Goal: Information Seeking & Learning: Learn about a topic

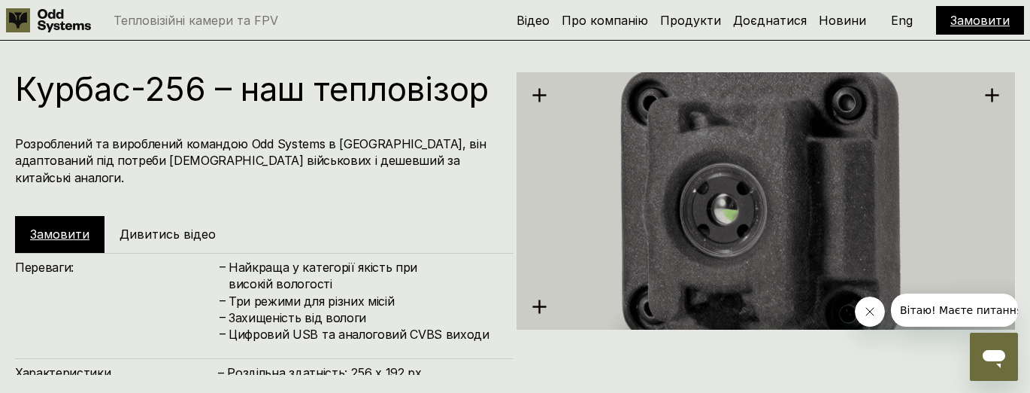
scroll to position [1128, 0]
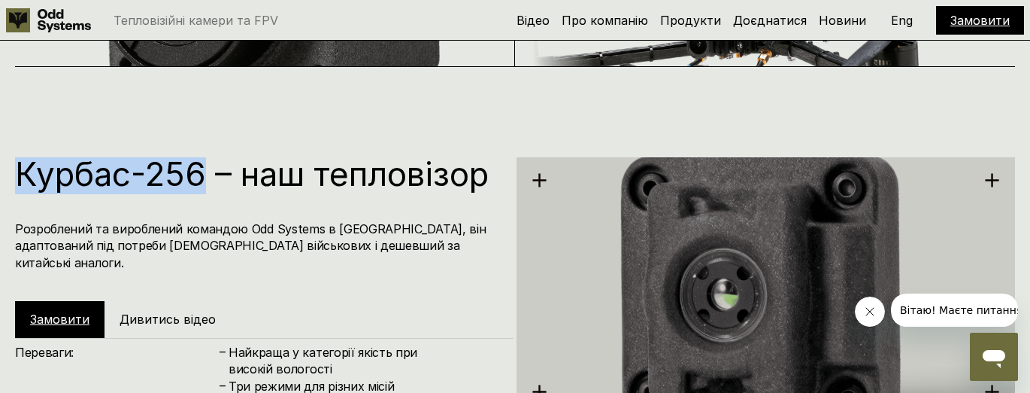
drag, startPoint x: 21, startPoint y: 173, endPoint x: 206, endPoint y: 174, distance: 185.0
click at [206, 174] on h1 "Курбас-256 – наш тепловізор" at bounding box center [257, 173] width 484 height 33
copy h1 "Курбас-256"
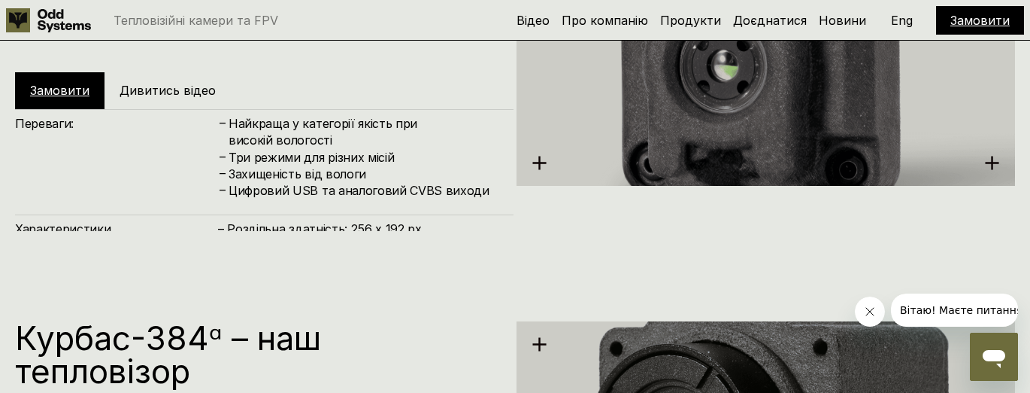
scroll to position [1519, 0]
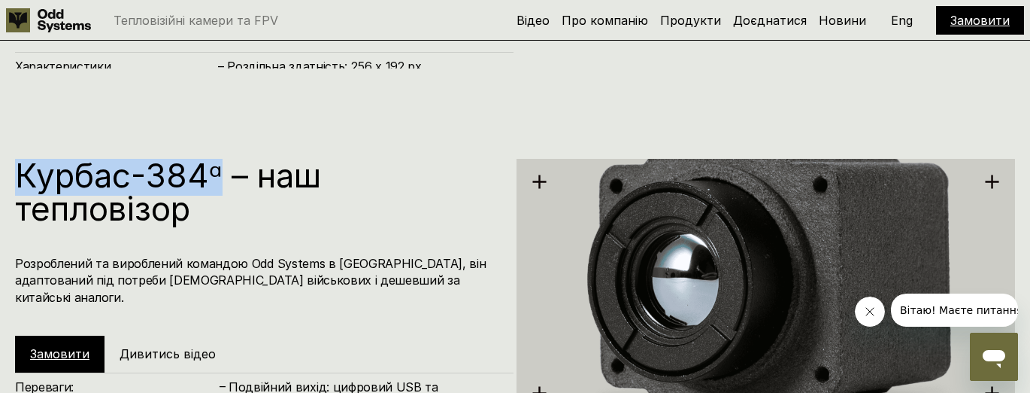
drag, startPoint x: 17, startPoint y: 184, endPoint x: 219, endPoint y: 179, distance: 201.6
click at [219, 179] on h1 "Курбас-384ᵅ – наш тепловізор" at bounding box center [257, 192] width 484 height 66
copy h1 "Курбас-384ᵅ"
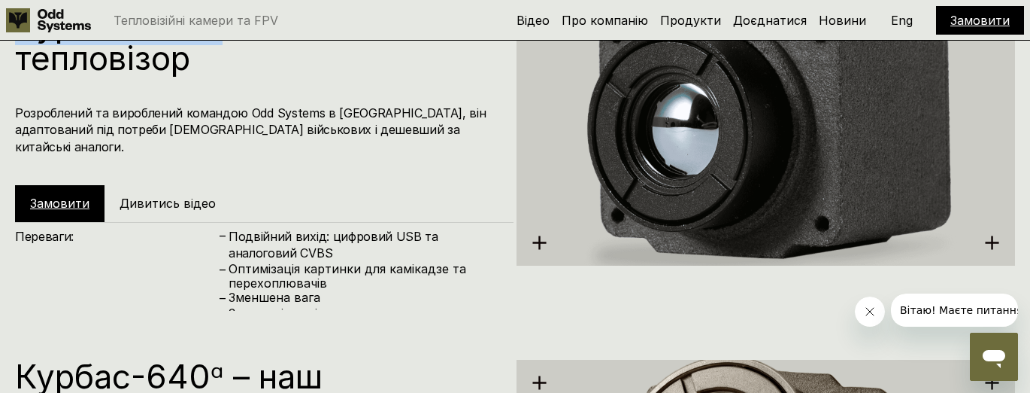
scroll to position [1850, 0]
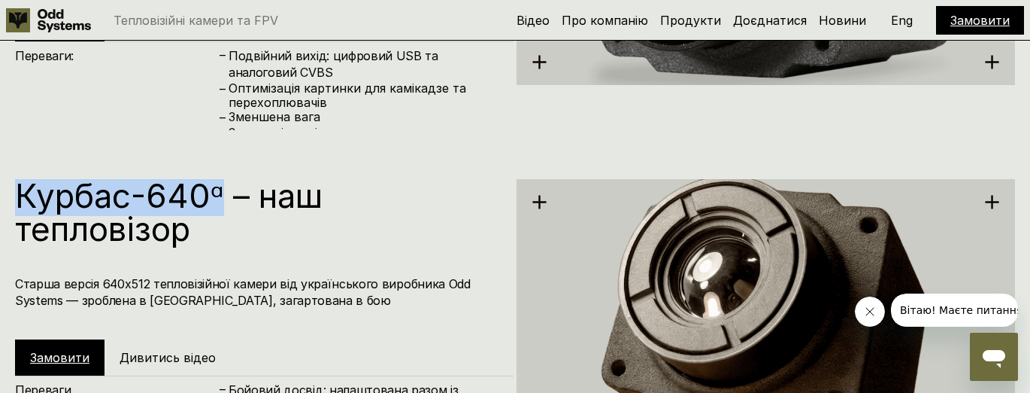
drag, startPoint x: 93, startPoint y: 194, endPoint x: 220, endPoint y: 204, distance: 127.5
click at [220, 204] on div "Курбас-640ᵅ – наш тепловізор Старша версія 640х512 тепловізійної камери від укр…" at bounding box center [515, 326] width 1030 height 393
copy h1 "Курбас-640ᵅ"
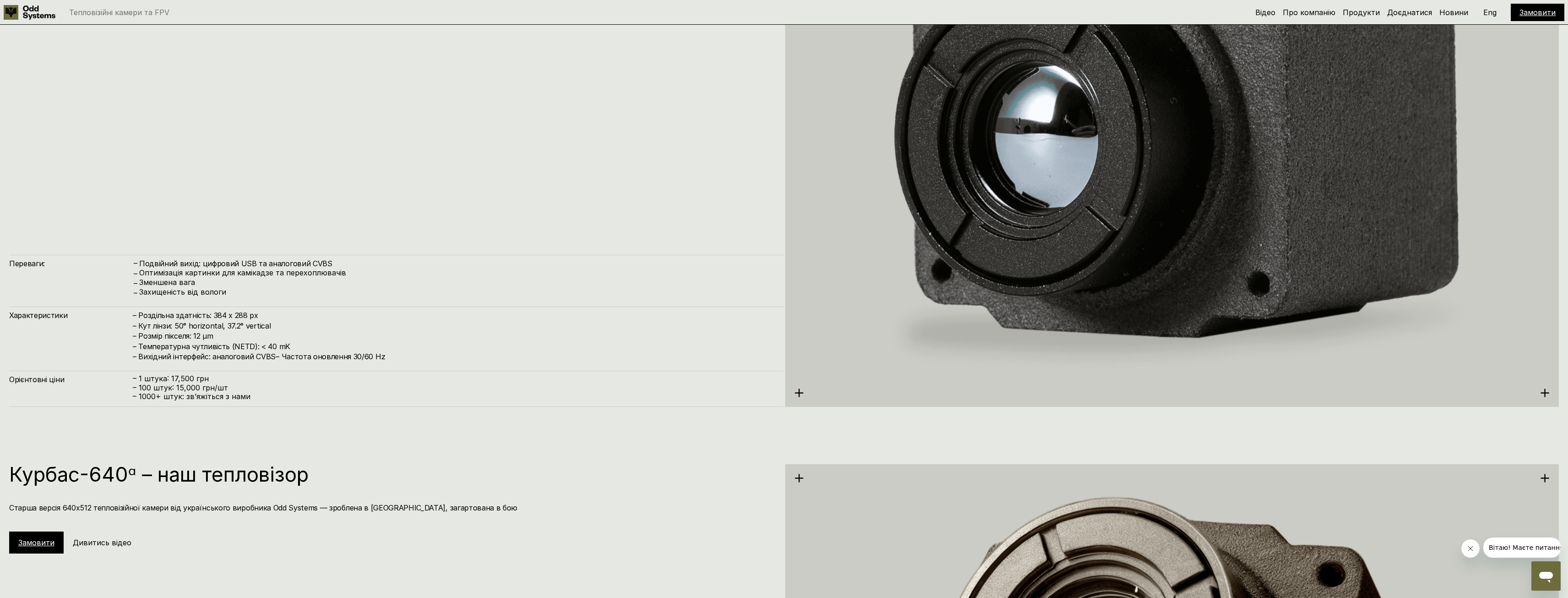
scroll to position [2377, 0]
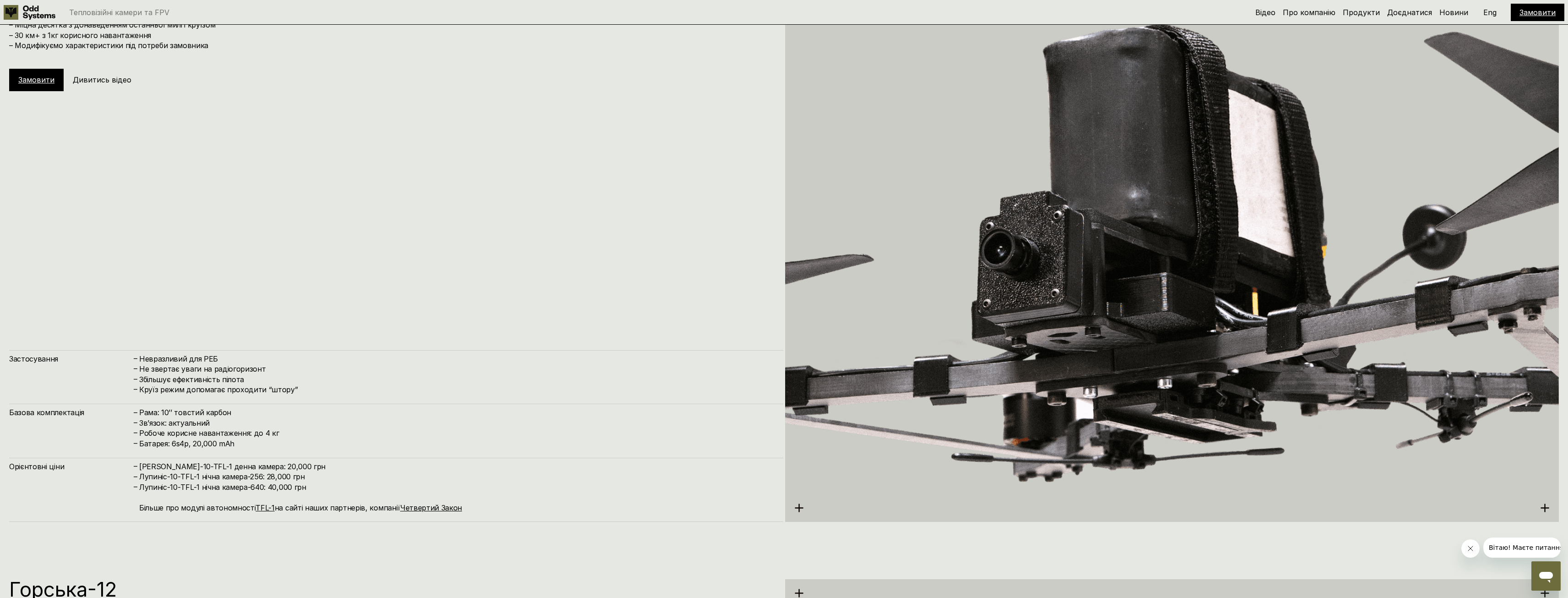
scroll to position [4819, 0]
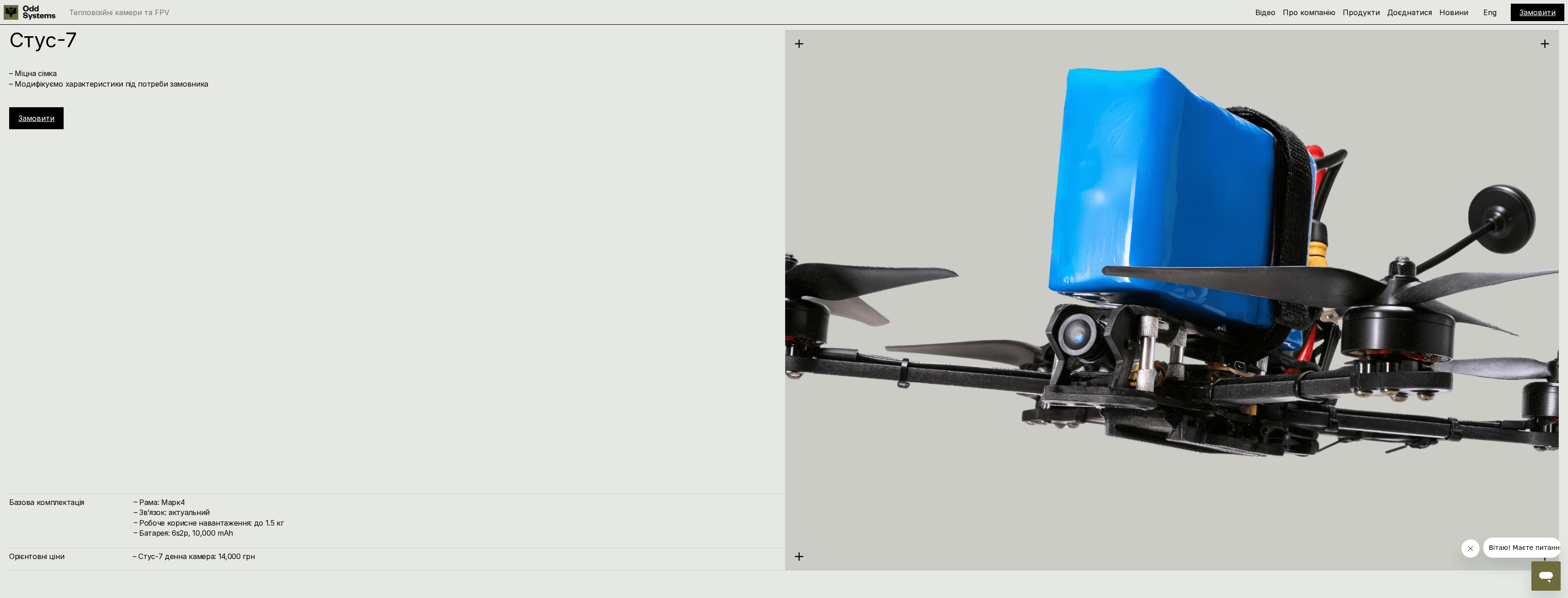
scroll to position [3346, 0]
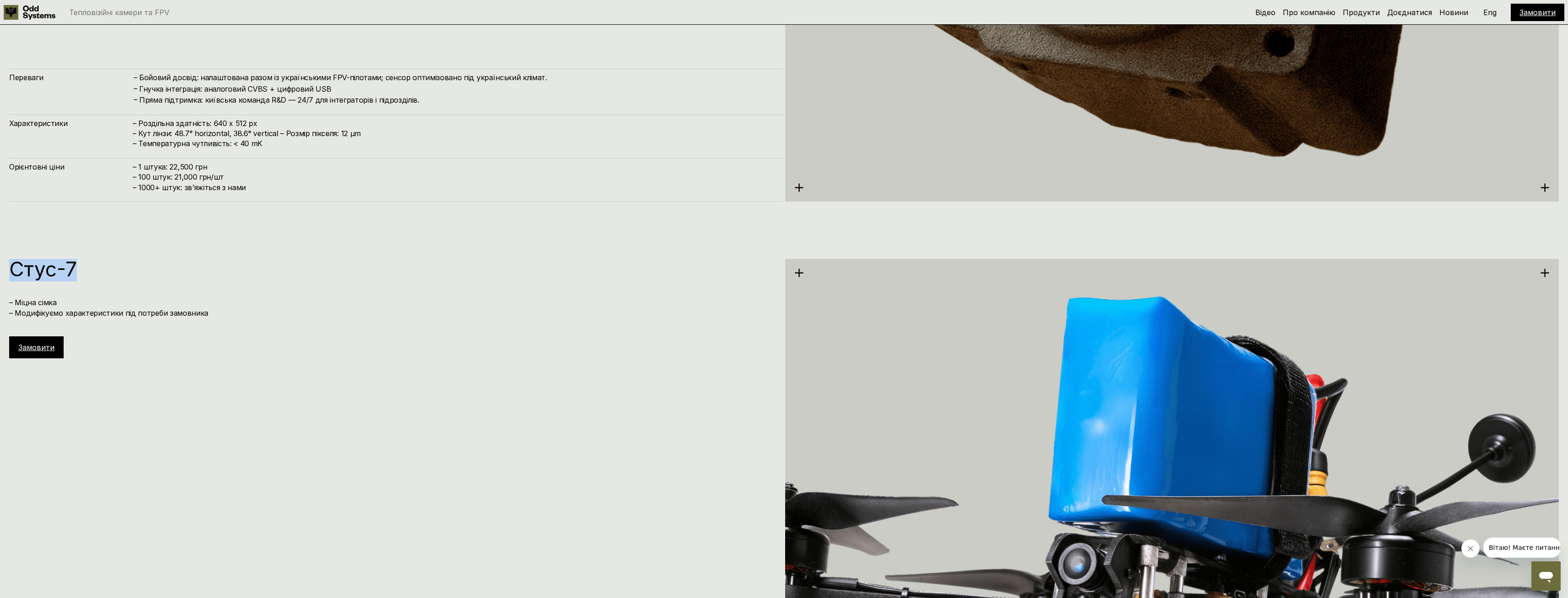
drag, startPoint x: 12, startPoint y: 267, endPoint x: 82, endPoint y: 278, distance: 70.9
click at [82, 278] on h1 "Стус-7" at bounding box center [391, 269] width 765 height 20
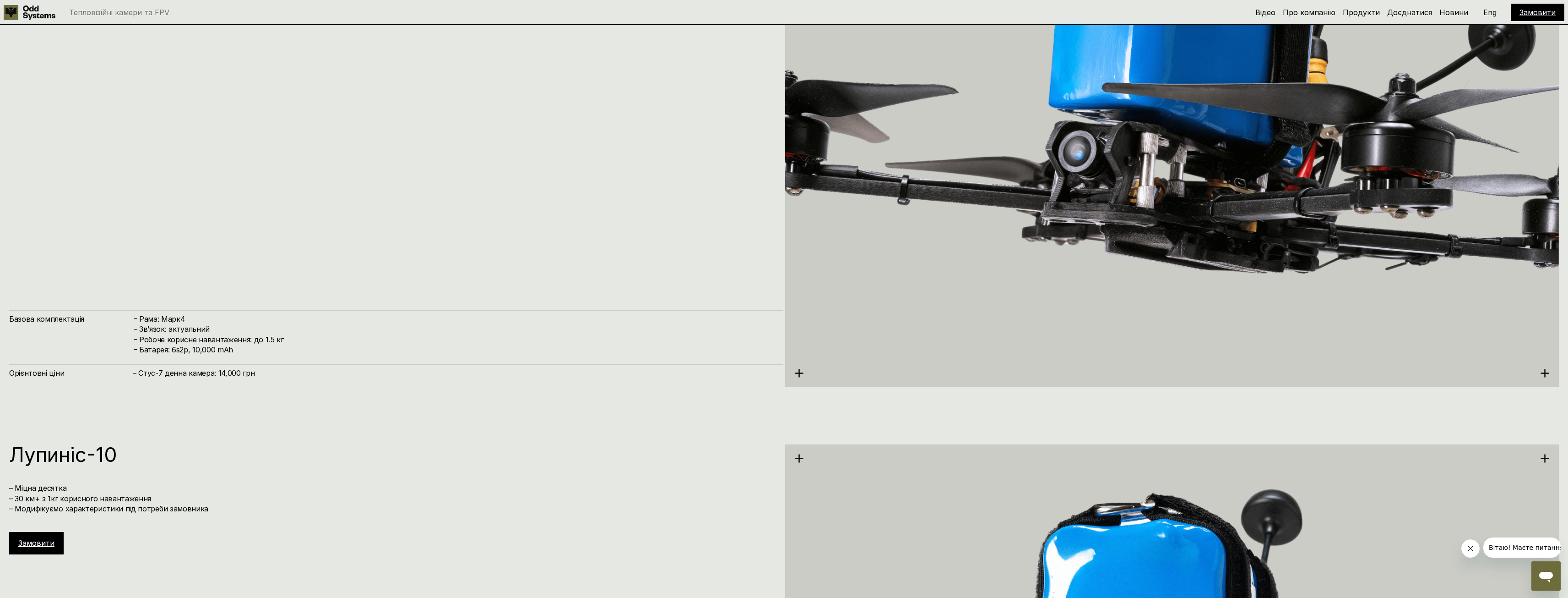
scroll to position [3942, 0]
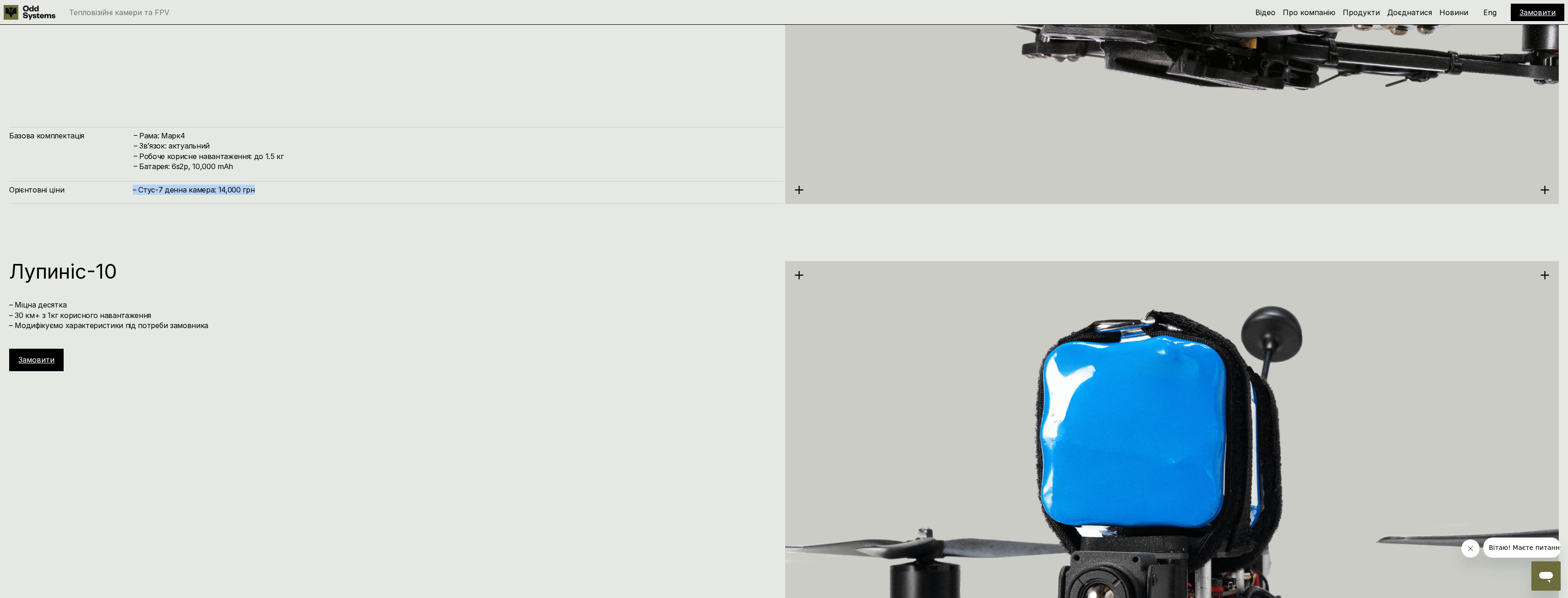
drag, startPoint x: 134, startPoint y: 186, endPoint x: 277, endPoint y: 191, distance: 143.1
click at [277, 191] on h4 "– Стус-7 денна камера: 14,000 грн" at bounding box center [453, 189] width 642 height 10
drag, startPoint x: 265, startPoint y: 158, endPoint x: 280, endPoint y: 158, distance: 15.0
click at [280, 158] on h4 "Робоче корисне навантаження: до 1.5 кг" at bounding box center [457, 156] width 635 height 10
click at [289, 160] on h4 "Робоче корисне навантаження: до 1.5 кг" at bounding box center [457, 156] width 635 height 10
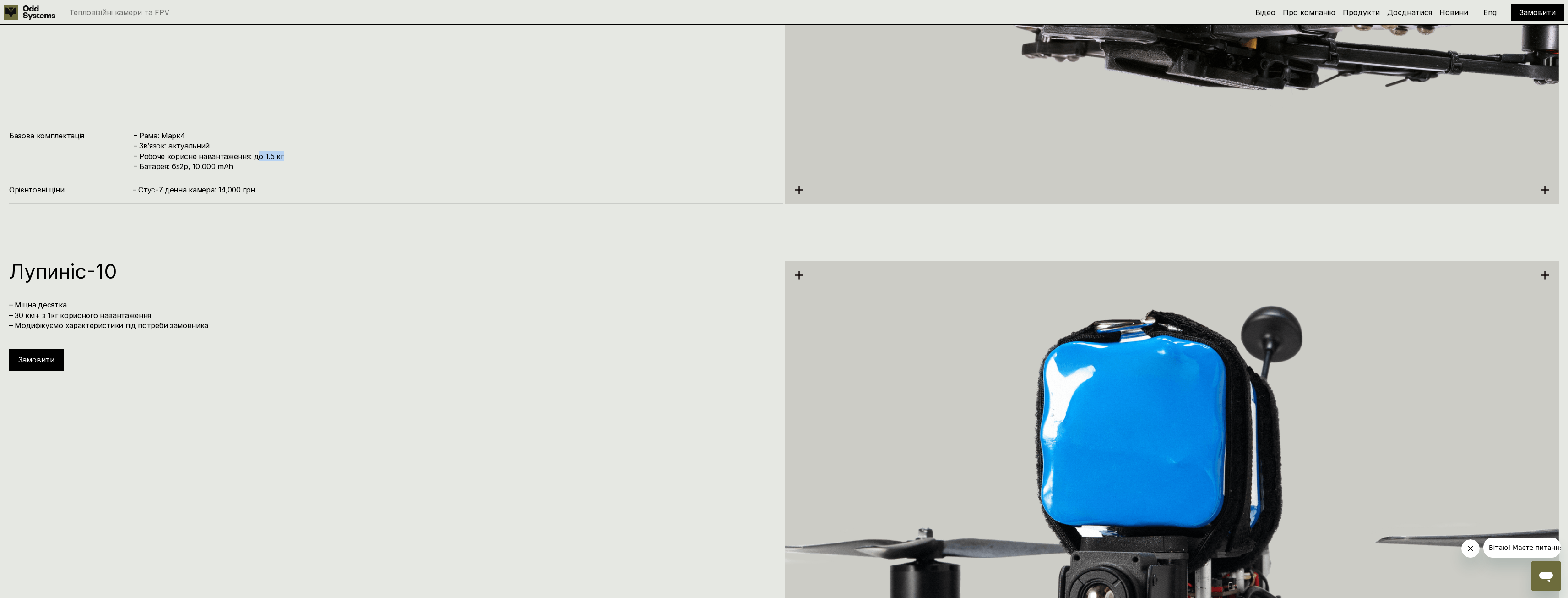
drag, startPoint x: 285, startPoint y: 158, endPoint x: 257, endPoint y: 157, distance: 28.0
click at [257, 157] on h4 "Робоче корисне навантаження: до 1.5 кг" at bounding box center [457, 156] width 635 height 10
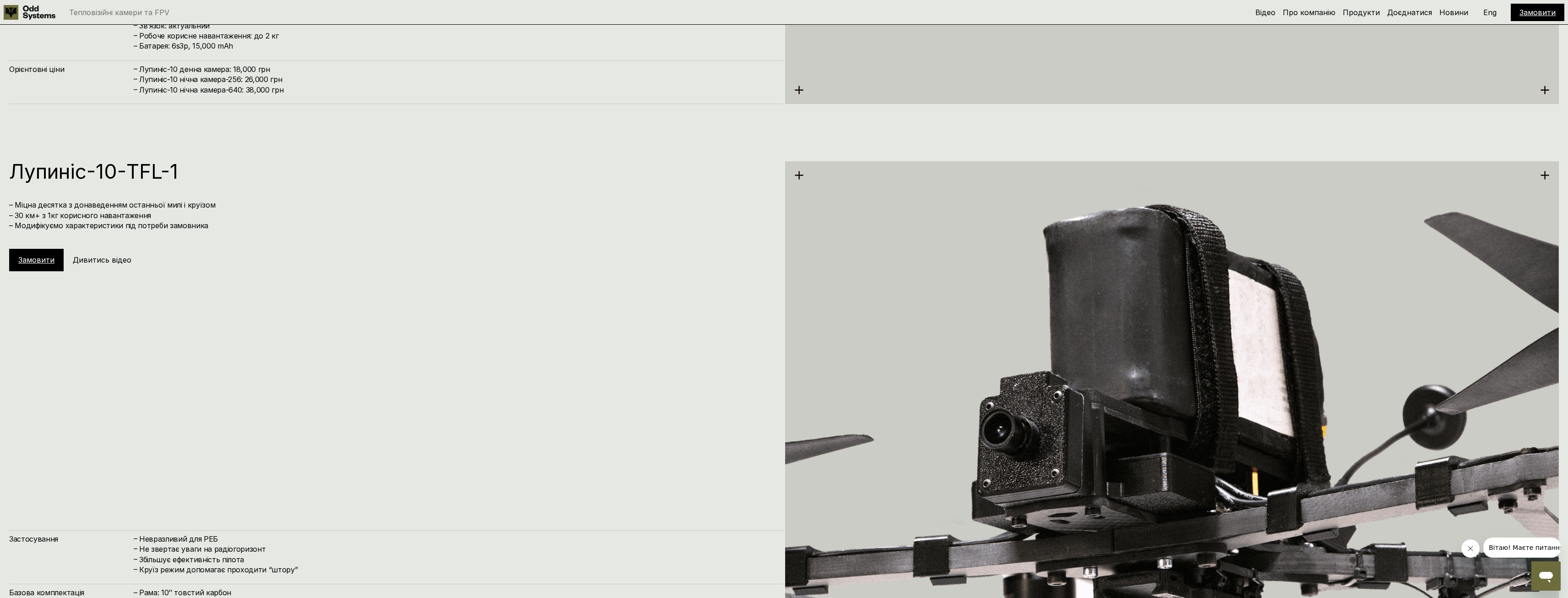
scroll to position [4629, 0]
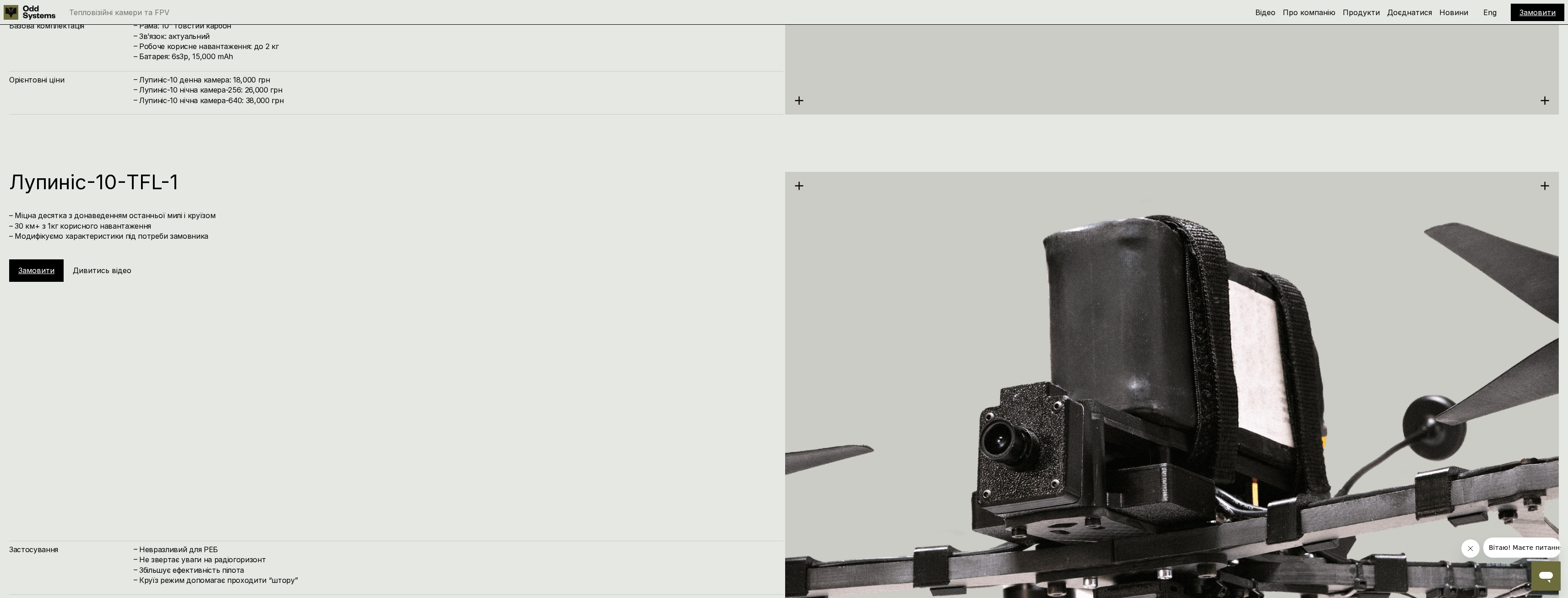
drag, startPoint x: 140, startPoint y: 217, endPoint x: 314, endPoint y: 234, distance: 174.8
click at [290, 221] on h4 "– Міцна десятка з донаведенням останньої милі і круїзом – 30 км+ з 1кг корисног…" at bounding box center [391, 225] width 765 height 30
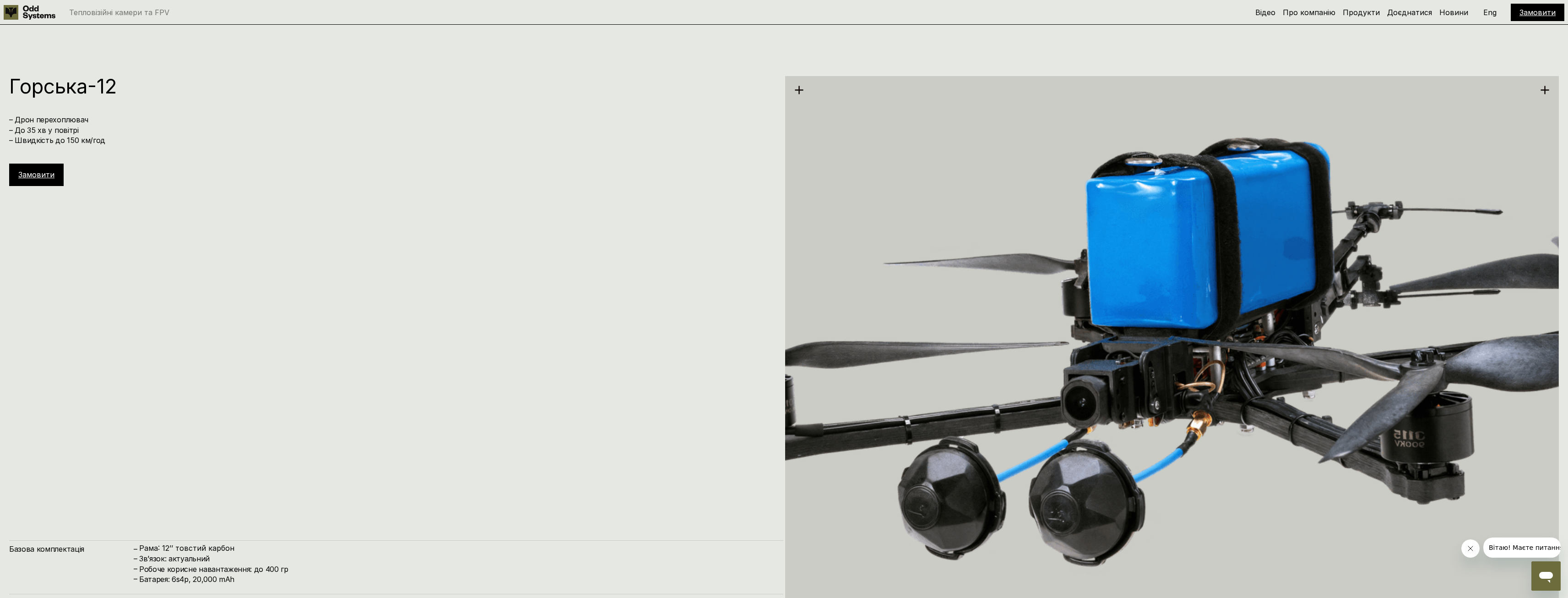
scroll to position [5316, 0]
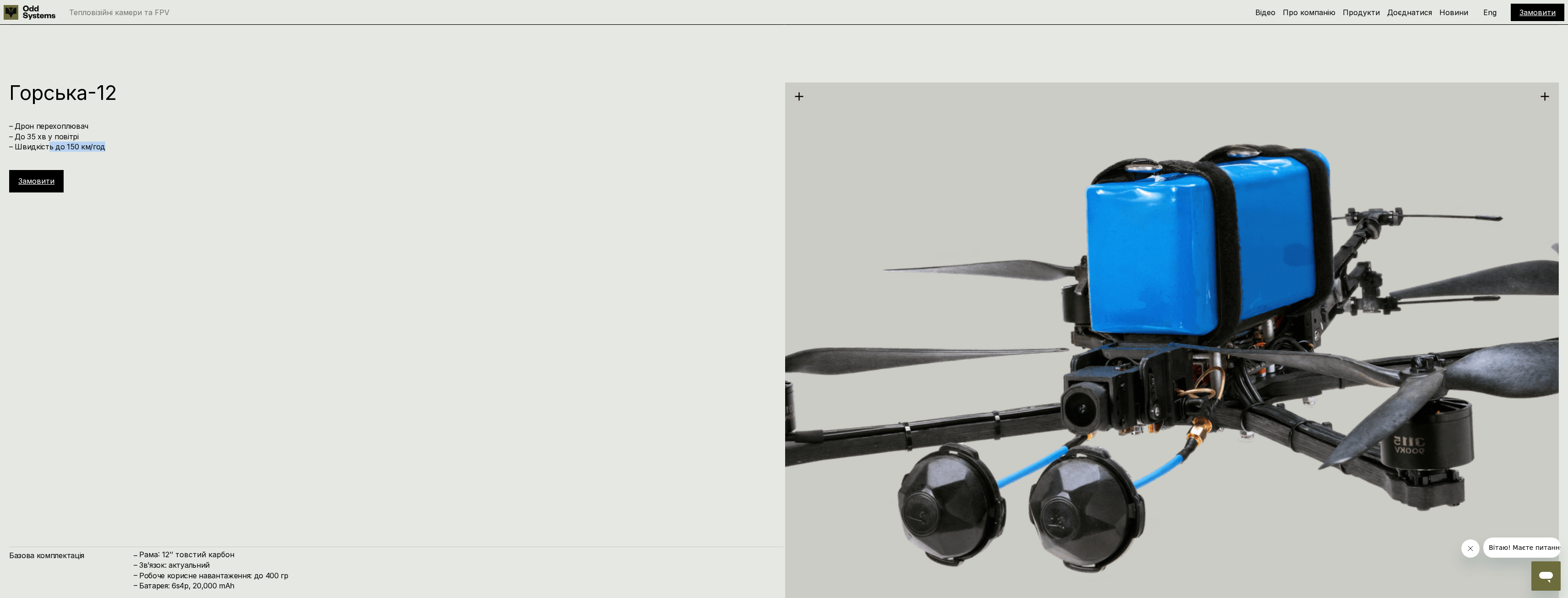
drag, startPoint x: 45, startPoint y: 145, endPoint x: 106, endPoint y: 144, distance: 61.0
click at [106, 144] on h4 "– Дрон перехоплювач – До 35 хв у повітрі – Швидкість до 150 км/год" at bounding box center [391, 136] width 765 height 30
click at [119, 152] on h4 "– Дрон перехоплювач – До 35 хв у повітрі – Швидкість до 150 км/год" at bounding box center [391, 136] width 765 height 30
drag, startPoint x: 16, startPoint y: 145, endPoint x: 106, endPoint y: 150, distance: 90.1
click at [106, 150] on h4 "– Дрон перехоплювач – До 35 хв у повітрі – Швидкість до 150 км/год" at bounding box center [391, 136] width 765 height 30
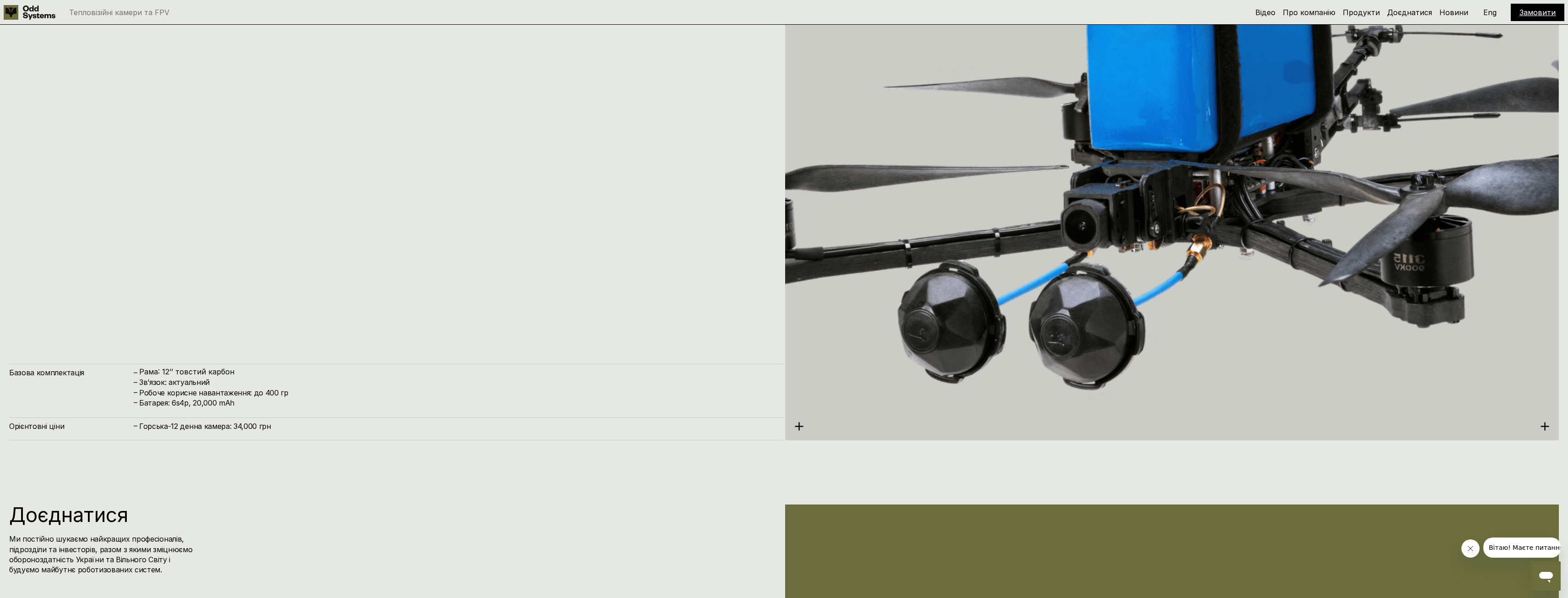
scroll to position [5499, 0]
drag, startPoint x: 157, startPoint y: 397, endPoint x: 261, endPoint y: 392, distance: 104.1
click at [261, 392] on div "– Рама: 12’’ товстий карбон – Зв’язок: актуальний – Робоче корисне навантаження…" at bounding box center [453, 387] width 642 height 40
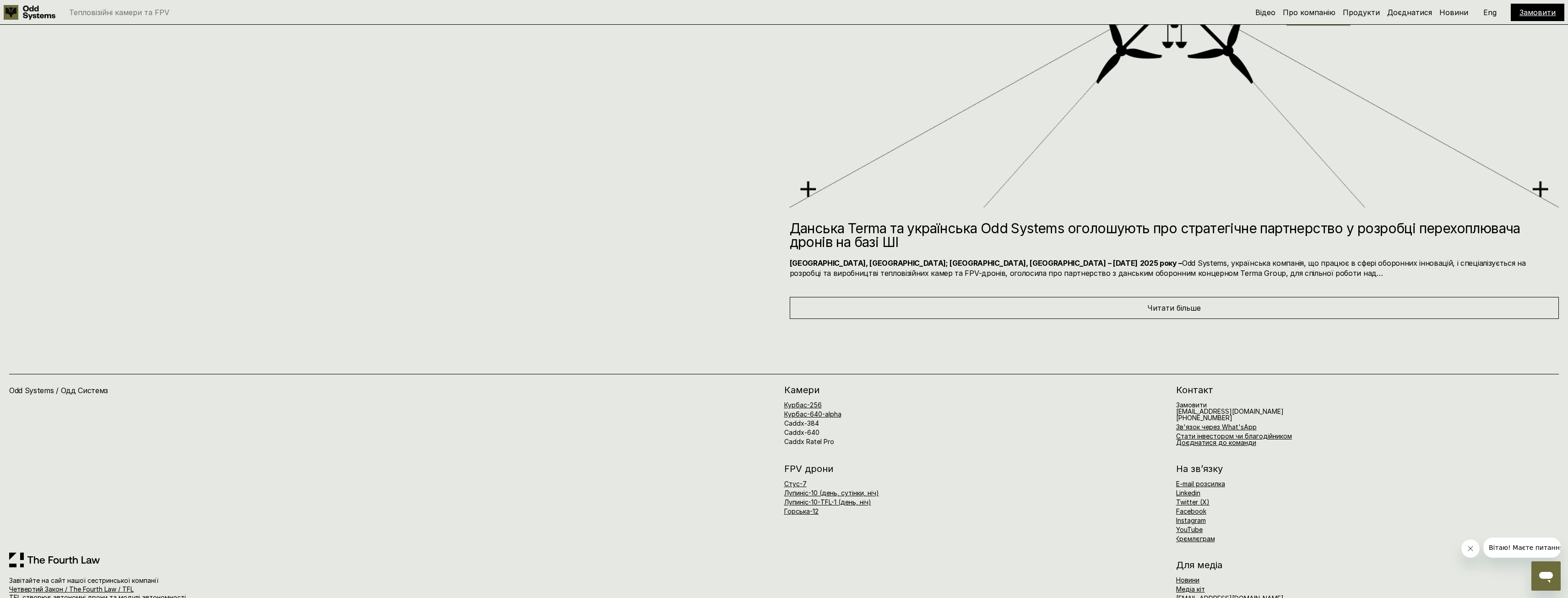
scroll to position [7129, 0]
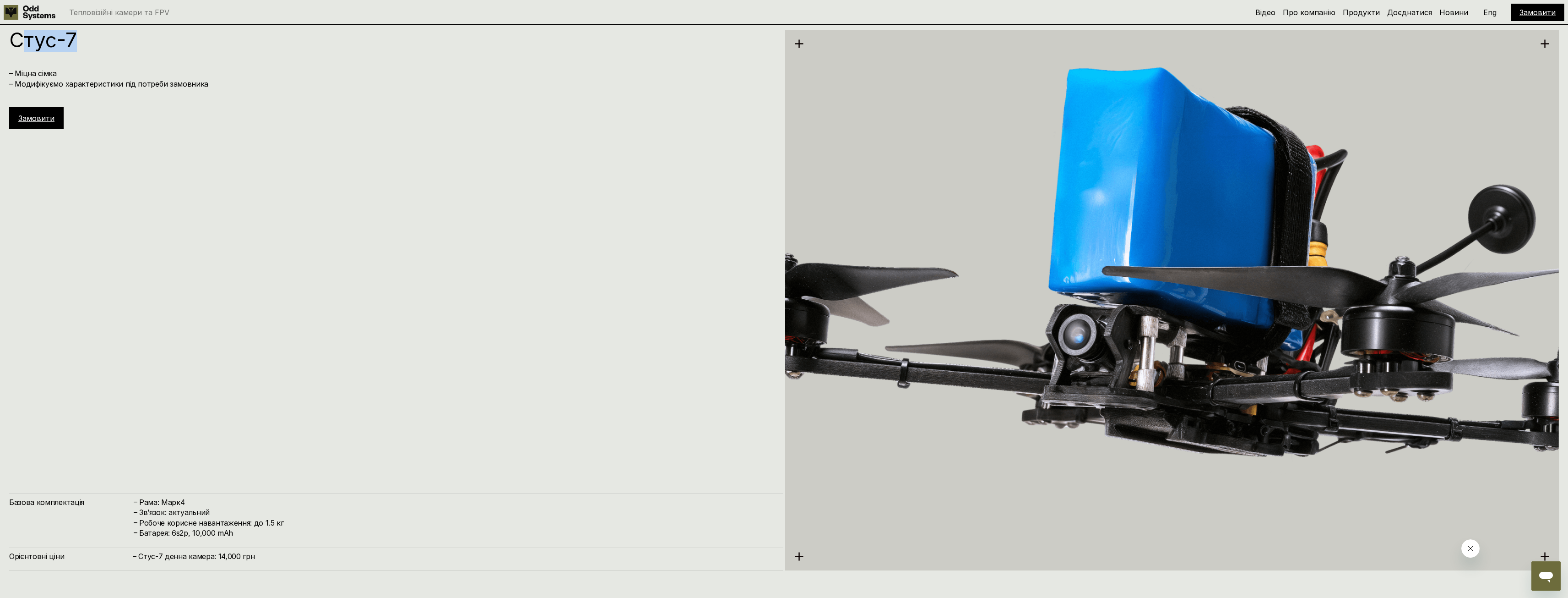
drag, startPoint x: 24, startPoint y: 37, endPoint x: 82, endPoint y: 42, distance: 58.2
click at [82, 42] on h1 "Стус-7" at bounding box center [391, 40] width 765 height 20
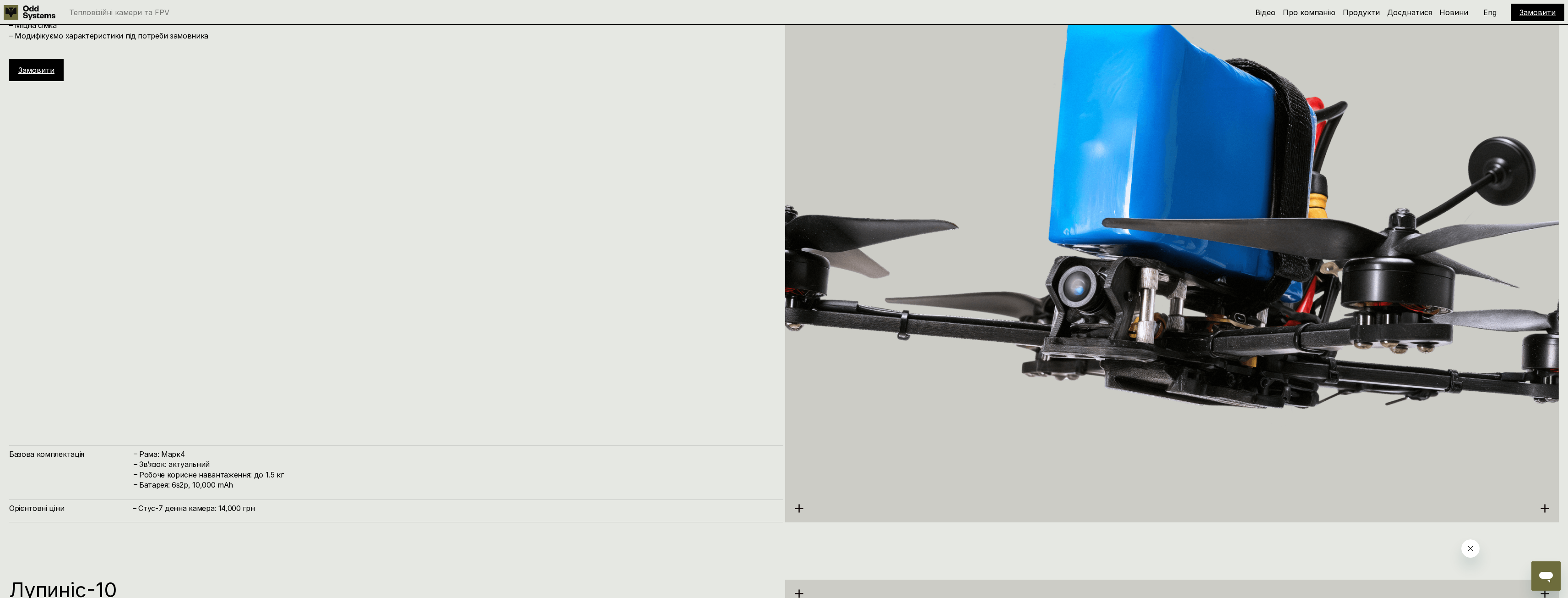
scroll to position [3621, 0]
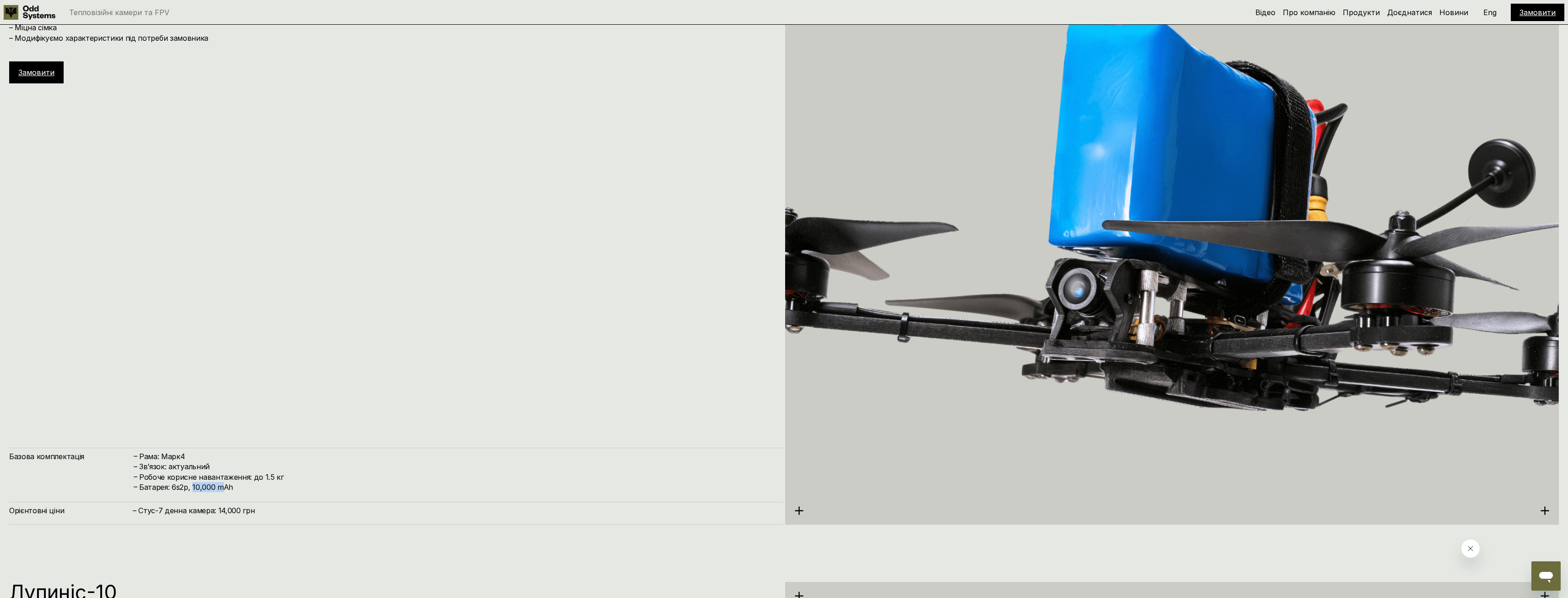
drag, startPoint x: 192, startPoint y: 489, endPoint x: 222, endPoint y: 489, distance: 30.0
click at [221, 489] on h4 "Батарея: 6s2p, 10,000 mAh" at bounding box center [457, 487] width 635 height 10
click at [223, 513] on h4 "– Стус-7 денна камера: 14,000 грн" at bounding box center [453, 510] width 642 height 10
drag, startPoint x: 265, startPoint y: 476, endPoint x: 284, endPoint y: 481, distance: 19.6
click at [282, 479] on h4 "Робоче корисне навантаження: до 1.5 кг" at bounding box center [457, 477] width 635 height 10
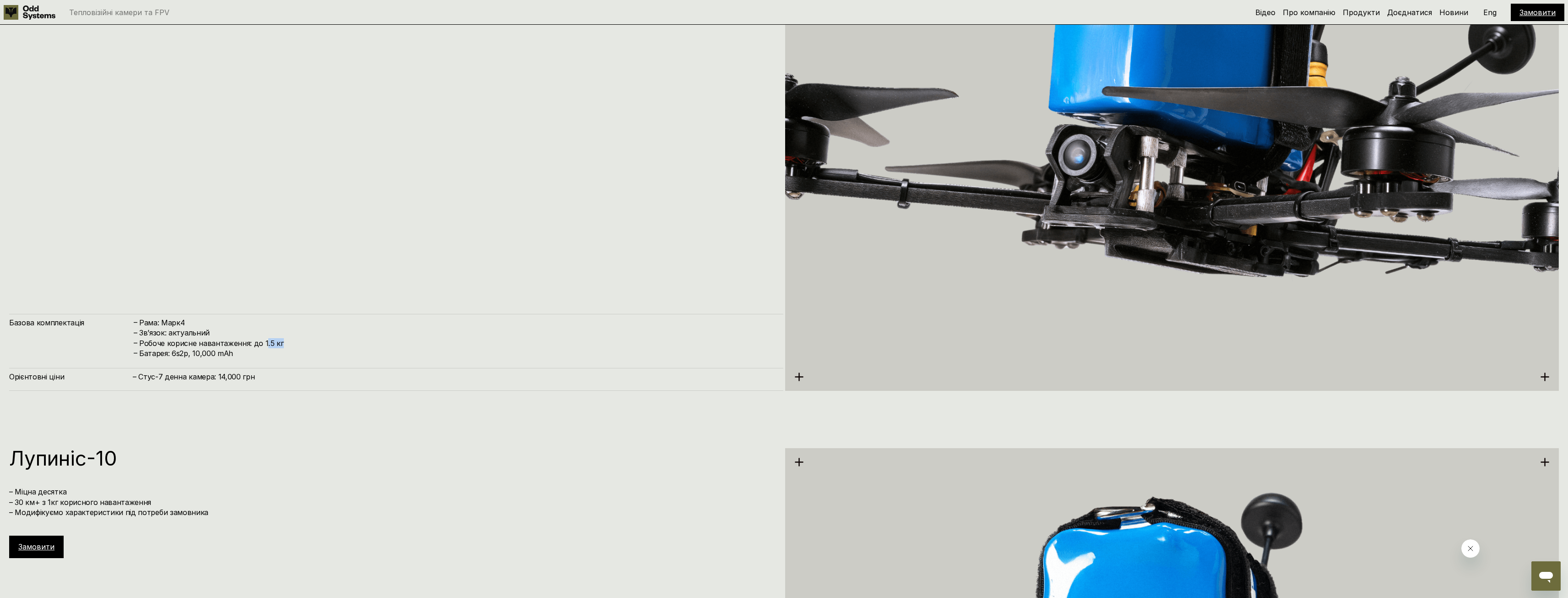
scroll to position [3759, 0]
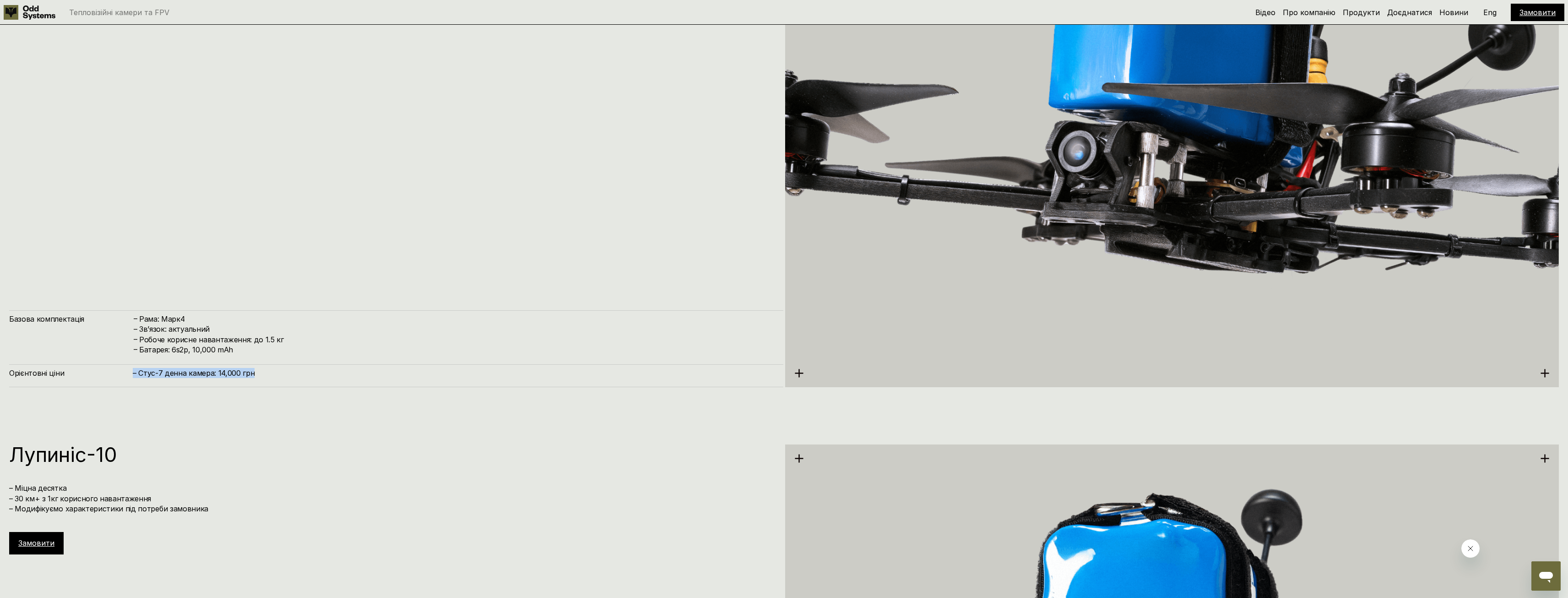
drag, startPoint x: 259, startPoint y: 378, endPoint x: 132, endPoint y: 389, distance: 127.5
click at [127, 384] on div "Орієнтовні ціни – Стус-7 денна камера: 14,000 грн" at bounding box center [396, 376] width 774 height 23
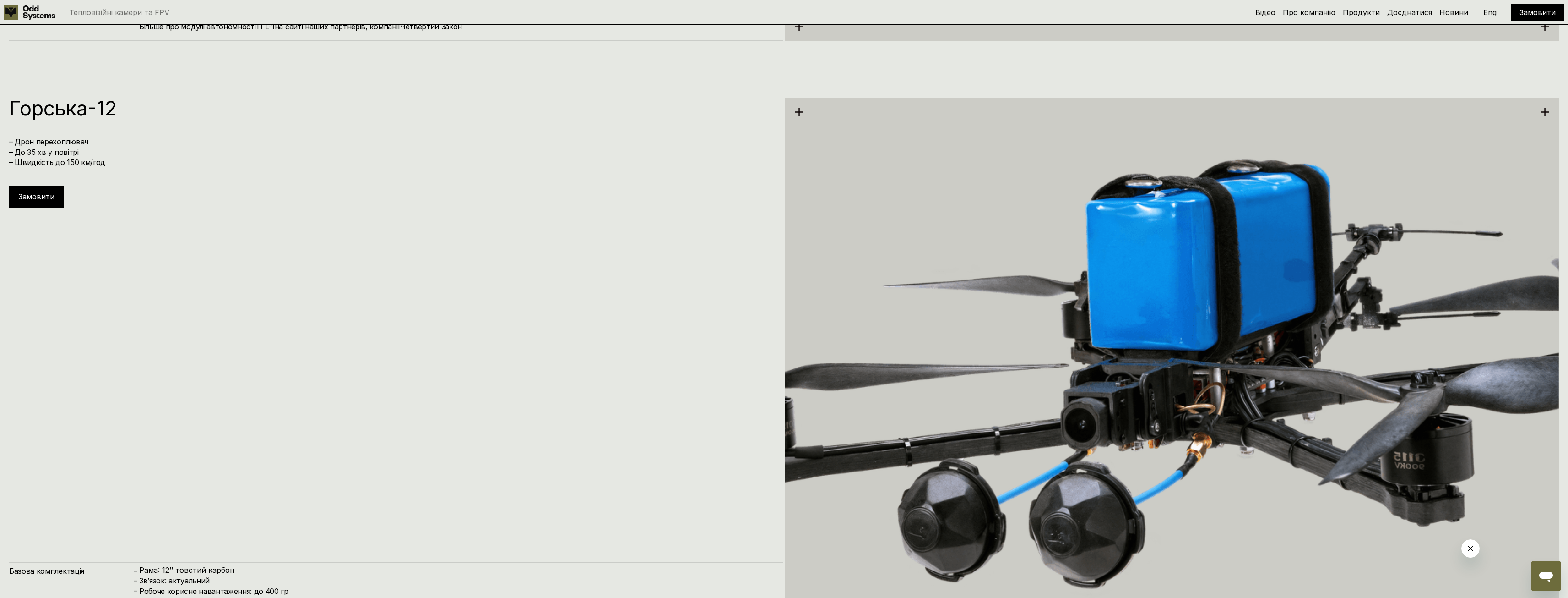
scroll to position [5316, 0]
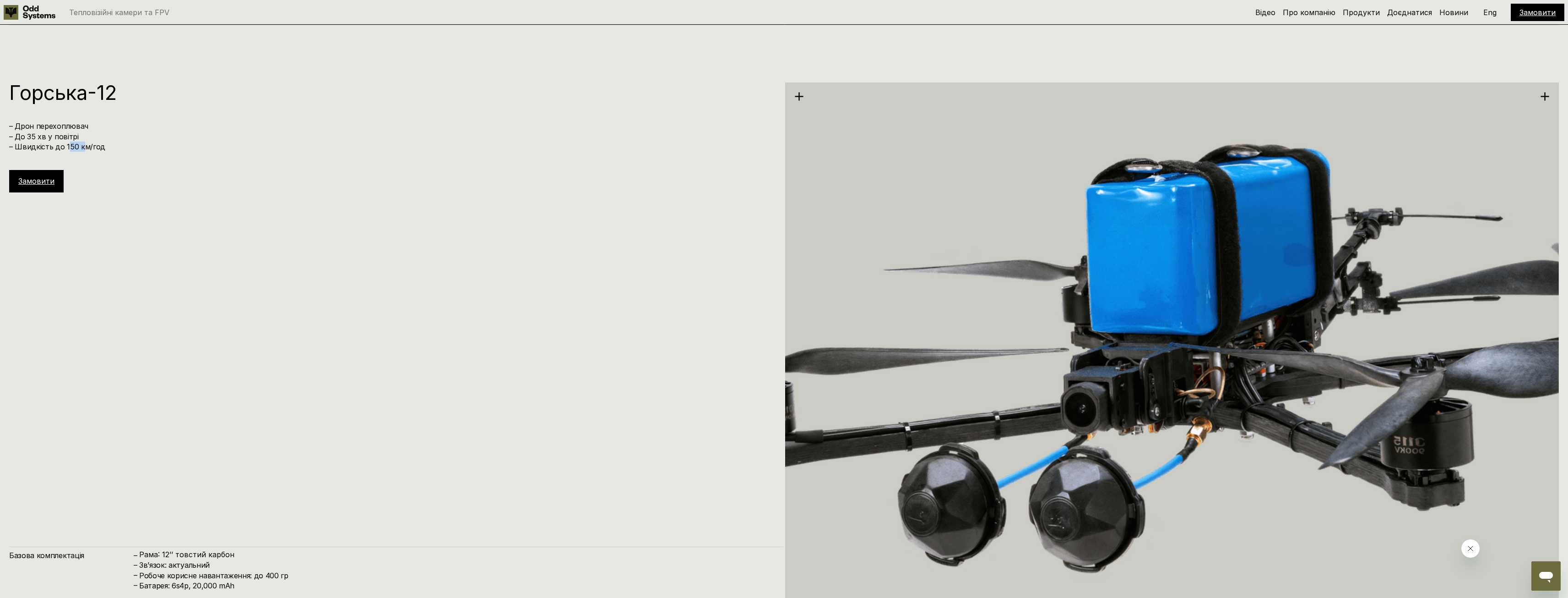
drag, startPoint x: 66, startPoint y: 147, endPoint x: 88, endPoint y: 151, distance: 22.4
click at [80, 149] on h4 "– Дрон перехоплювач – До 35 хв у повітрі – Швидкість до 150 км/год" at bounding box center [391, 136] width 765 height 30
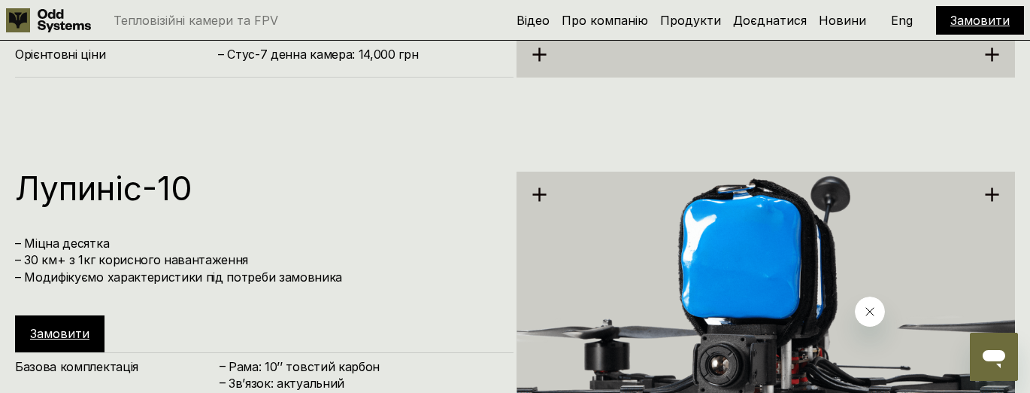
scroll to position [2760, 0]
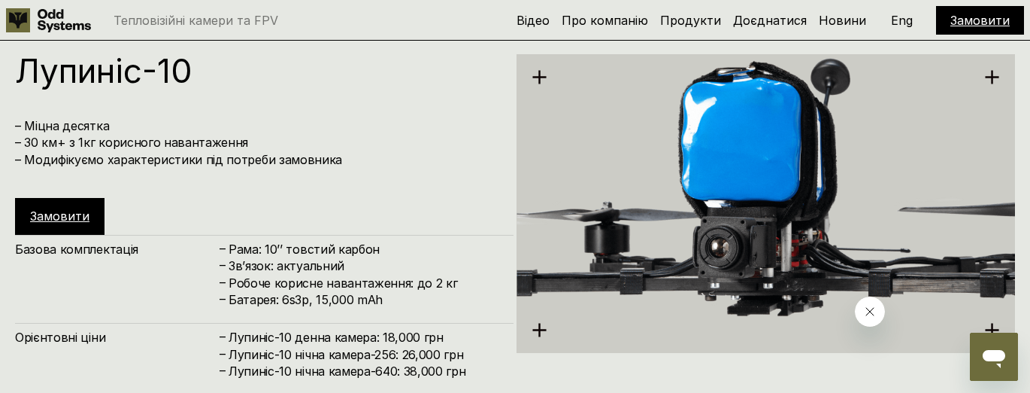
click at [759, 254] on img at bounding box center [766, 204] width 499 height 558
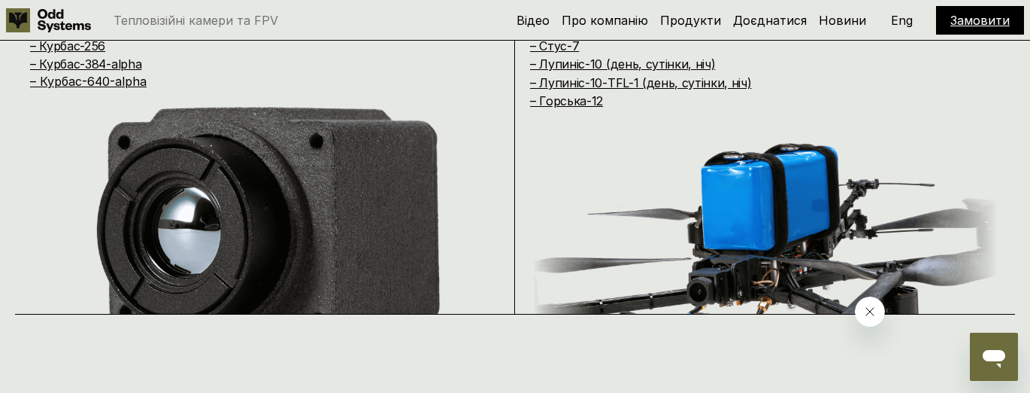
scroll to position [895, 0]
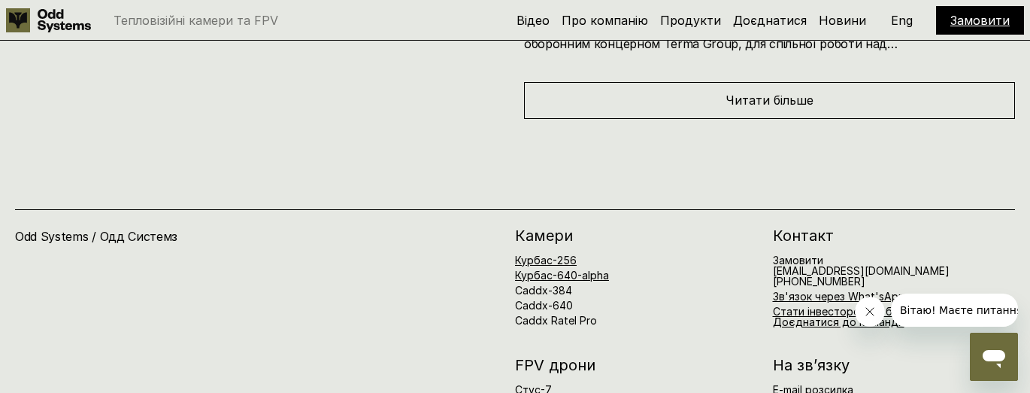
scroll to position [5281, 0]
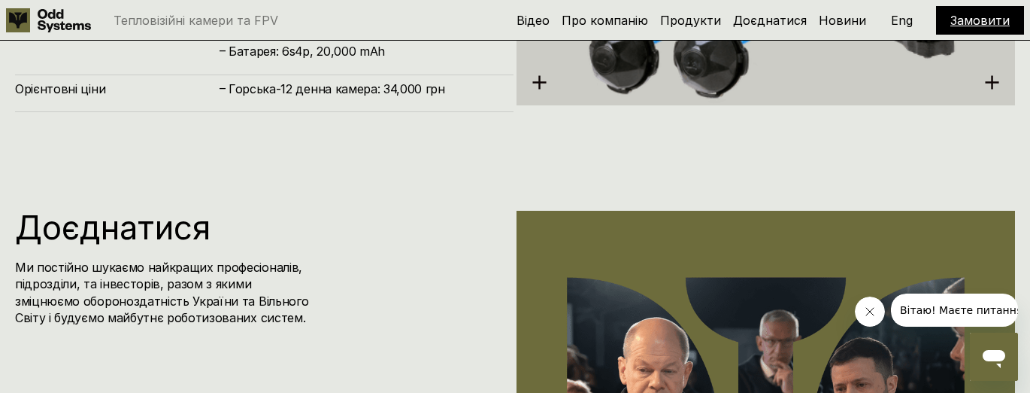
scroll to position [3667, 0]
